Goal: Task Accomplishment & Management: Use online tool/utility

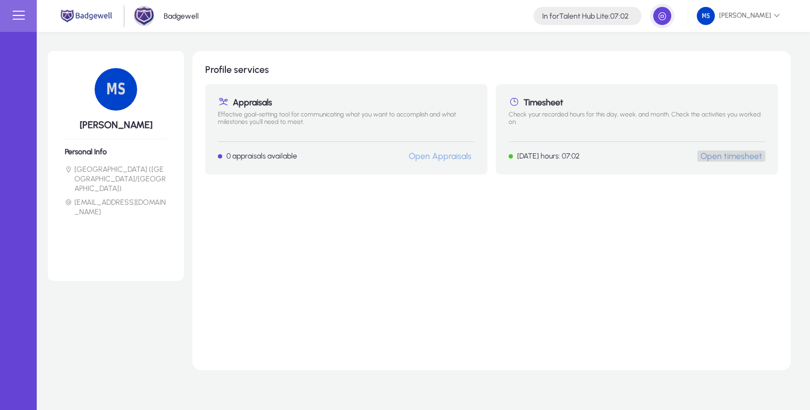
click at [740, 153] on link "Open timesheet" at bounding box center [732, 156] width 62 height 10
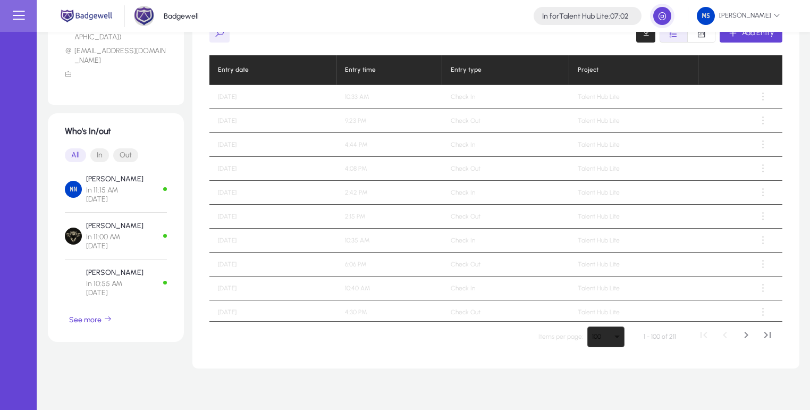
scroll to position [215, 0]
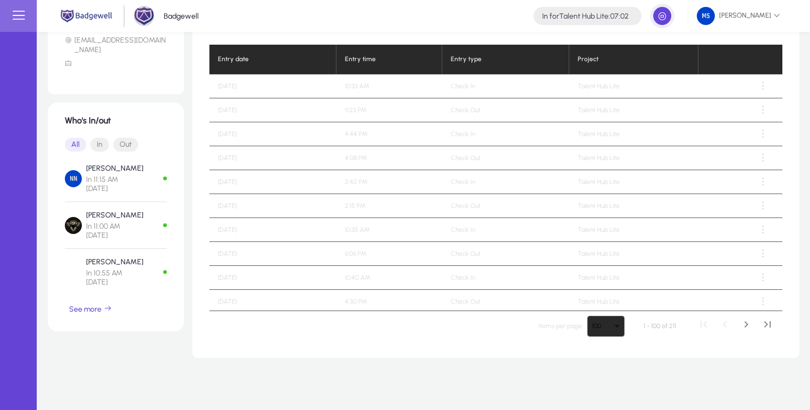
click at [102, 138] on span "In" at bounding box center [99, 145] width 19 height 14
click at [128, 138] on span "Out" at bounding box center [125, 145] width 25 height 14
click at [93, 296] on span "button" at bounding box center [91, 309] width 52 height 26
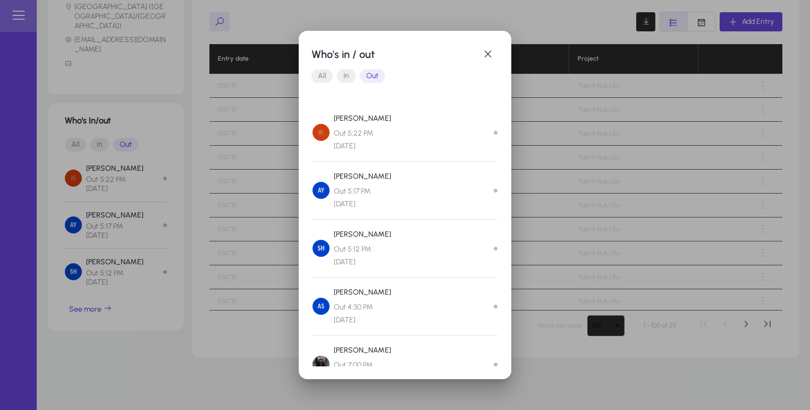
click at [346, 74] on span "In" at bounding box center [346, 76] width 19 height 14
click at [381, 66] on mat-button-toggle-group "All In Out" at bounding box center [405, 75] width 187 height 21
click at [376, 74] on span "Out" at bounding box center [372, 76] width 25 height 14
click at [354, 75] on span "In" at bounding box center [346, 76] width 19 height 14
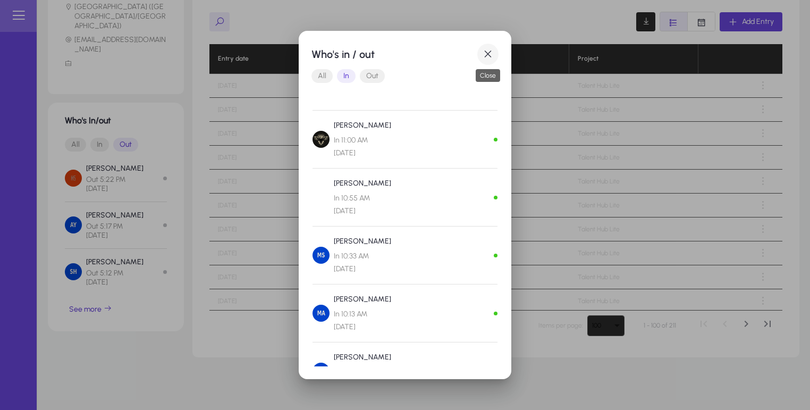
click at [490, 57] on span "button" at bounding box center [487, 54] width 21 height 21
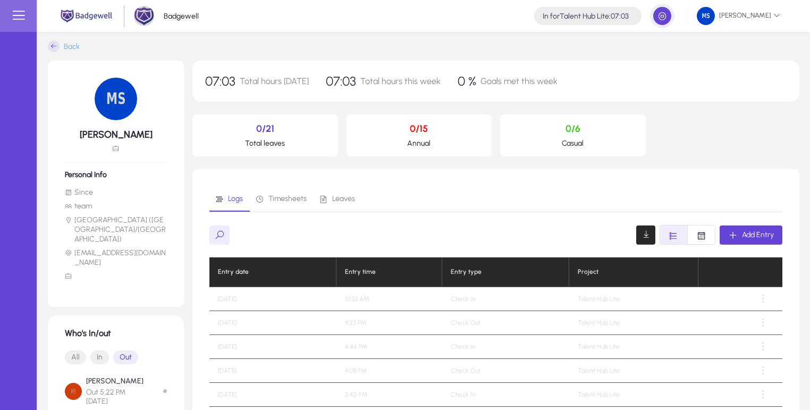
scroll to position [0, 0]
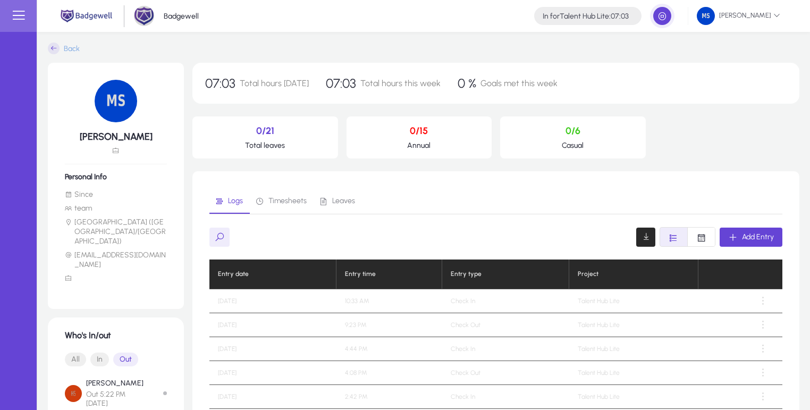
click at [81, 211] on li "team" at bounding box center [116, 209] width 102 height 10
drag, startPoint x: 81, startPoint y: 211, endPoint x: 122, endPoint y: 267, distance: 69.3
click at [122, 267] on div "mahmoud srour Personal Info Since team Egypt (Africa/Cairo) mahmoud.sorour@badg…" at bounding box center [116, 186] width 136 height 246
click at [110, 250] on li "[EMAIL_ADDRESS][DOMAIN_NAME]" at bounding box center [116, 259] width 102 height 19
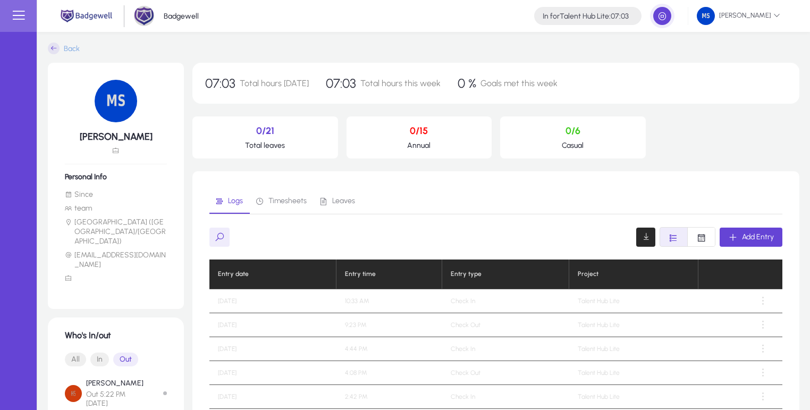
click at [110, 250] on li "[EMAIL_ADDRESS][DOMAIN_NAME]" at bounding box center [116, 259] width 102 height 19
click at [122, 250] on li "[EMAIL_ADDRESS][DOMAIN_NAME]" at bounding box center [116, 259] width 102 height 19
click at [77, 195] on li "Since" at bounding box center [116, 195] width 102 height 10
drag, startPoint x: 77, startPoint y: 195, endPoint x: 139, endPoint y: 248, distance: 81.8
click at [139, 248] on ul "Since team Egypt (Africa/Cairo) mahmoud.sorour@badgewell.com" at bounding box center [116, 237] width 102 height 94
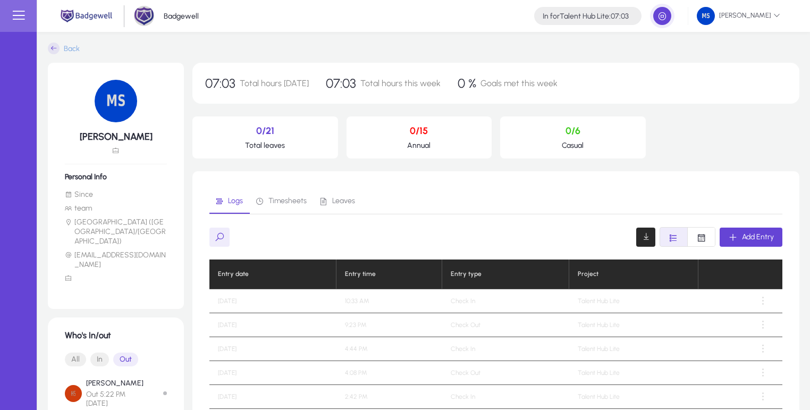
click at [106, 222] on li "[GEOGRAPHIC_DATA] ([GEOGRAPHIC_DATA]/[GEOGRAPHIC_DATA])" at bounding box center [116, 231] width 102 height 29
click at [89, 181] on div "mahmoud srour Personal Info Since team Egypt (Africa/Cairo) mahmoud.sorour@badg…" at bounding box center [116, 182] width 102 height 204
click at [103, 172] on h6 "Personal Info" at bounding box center [116, 176] width 102 height 9
click at [55, 48] on icon at bounding box center [54, 49] width 12 height 12
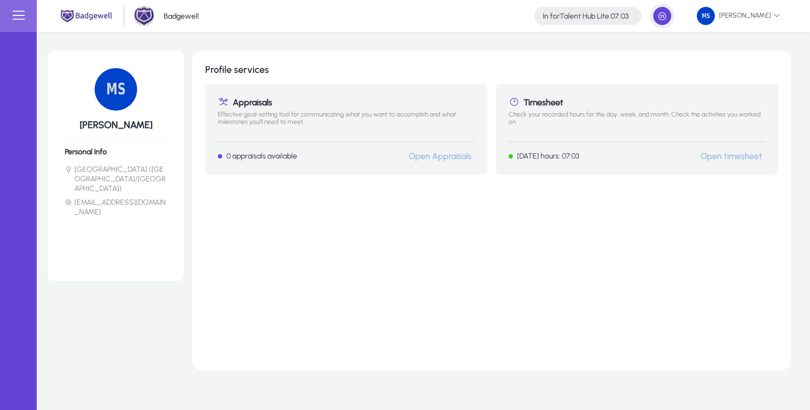
click at [262, 121] on p "Effective goal-setting tool for communicating what you want to accomplish and w…" at bounding box center [346, 122] width 257 height 22
click at [279, 119] on p "Effective goal-setting tool for communicating what you want to accomplish and w…" at bounding box center [346, 122] width 257 height 22
drag, startPoint x: 214, startPoint y: 68, endPoint x: 287, endPoint y: 172, distance: 127.4
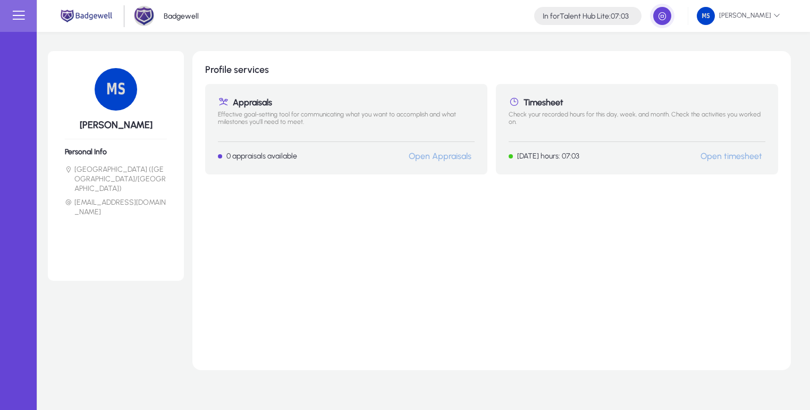
click at [287, 172] on div "Profile services Appraisals Effective goal-setting tool for communicating what …" at bounding box center [491, 210] width 599 height 319
click at [302, 119] on p "Effective goal-setting tool for communicating what you want to accomplish and w…" at bounding box center [346, 122] width 257 height 22
click at [427, 159] on link "Open Appraisals" at bounding box center [440, 156] width 63 height 10
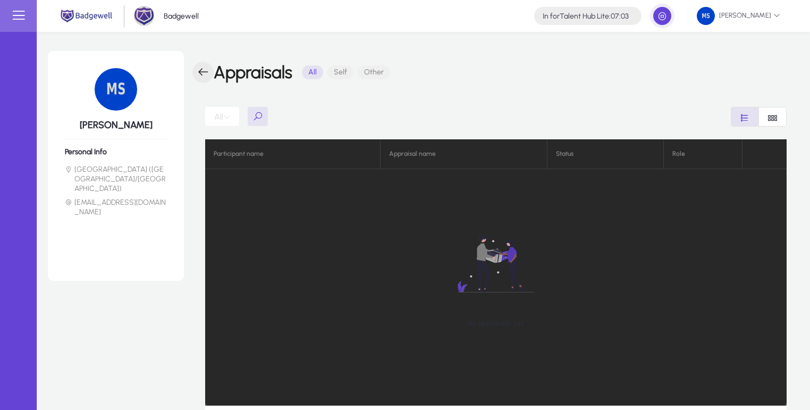
click at [197, 77] on span "button" at bounding box center [202, 72] width 21 height 21
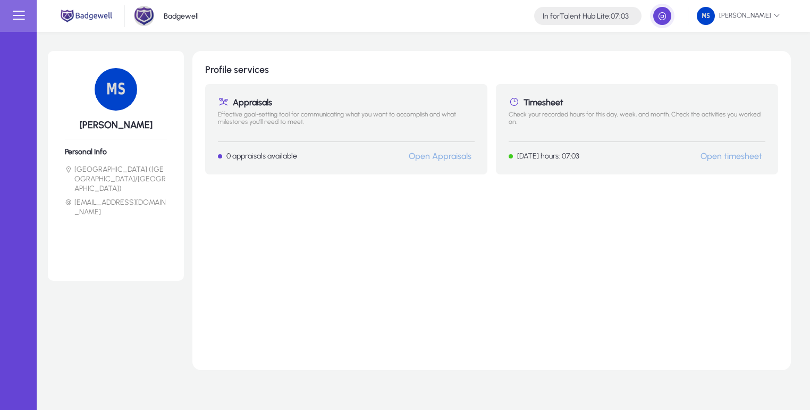
click at [684, 225] on div "Profile services Appraisals Effective goal-setting tool for communicating what …" at bounding box center [491, 210] width 599 height 319
click at [744, 19] on span "[PERSON_NAME]" at bounding box center [738, 16] width 83 height 18
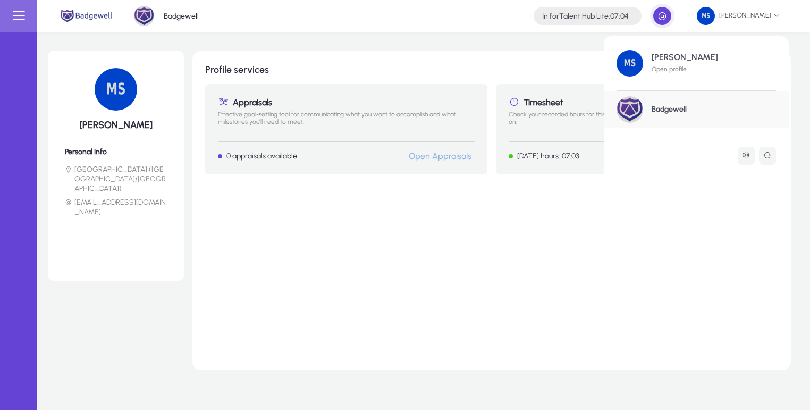
click at [497, 267] on div at bounding box center [405, 205] width 810 height 410
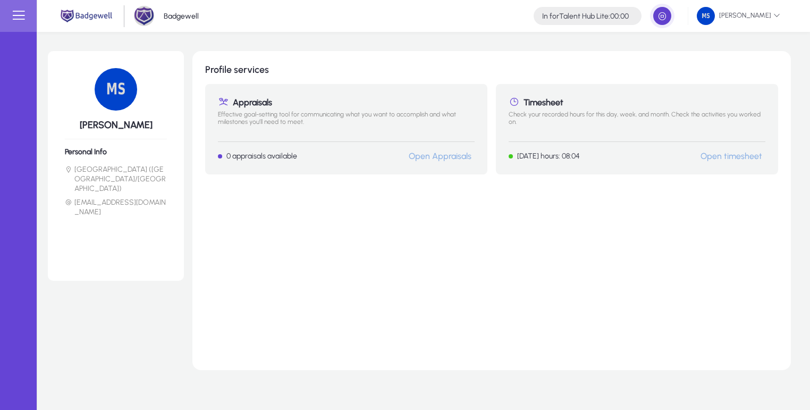
click at [659, 19] on span "button" at bounding box center [662, 15] width 21 height 21
